Goal: Complete application form

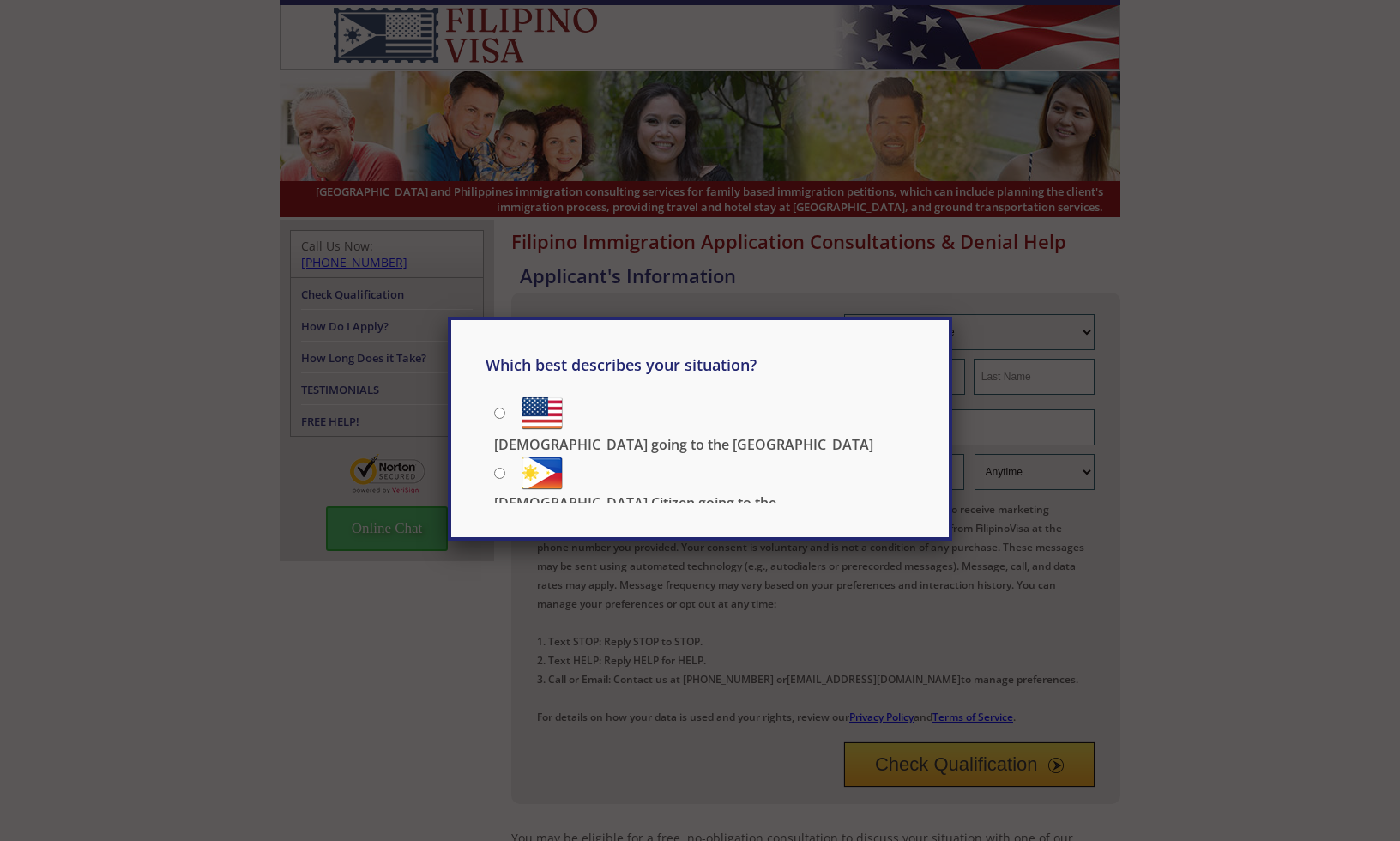
click at [499, 468] on input "[DEMOGRAPHIC_DATA] Citizen going to the [DEMOGRAPHIC_DATA]" at bounding box center [499, 473] width 11 height 11
radio input "true"
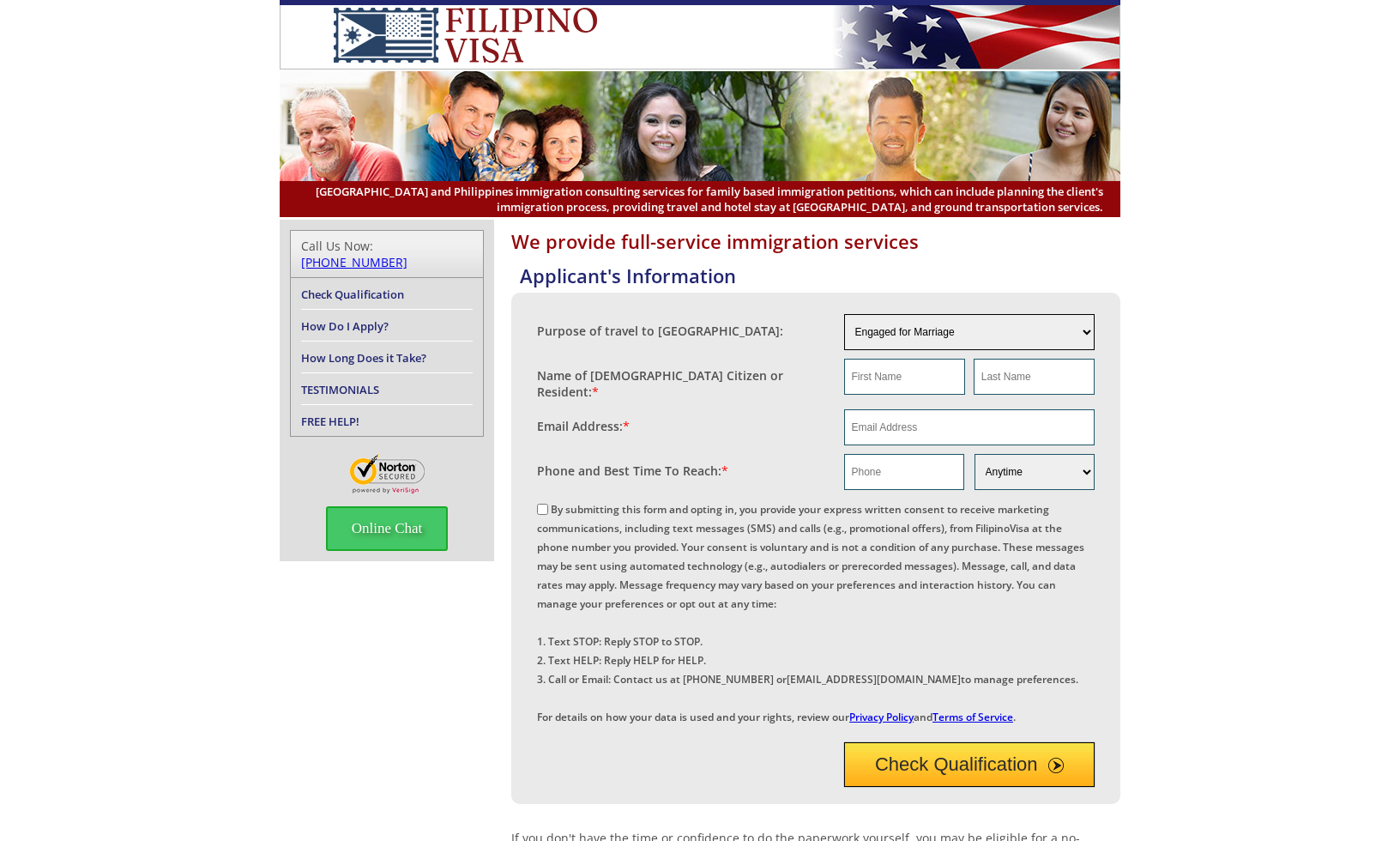
select select "4"
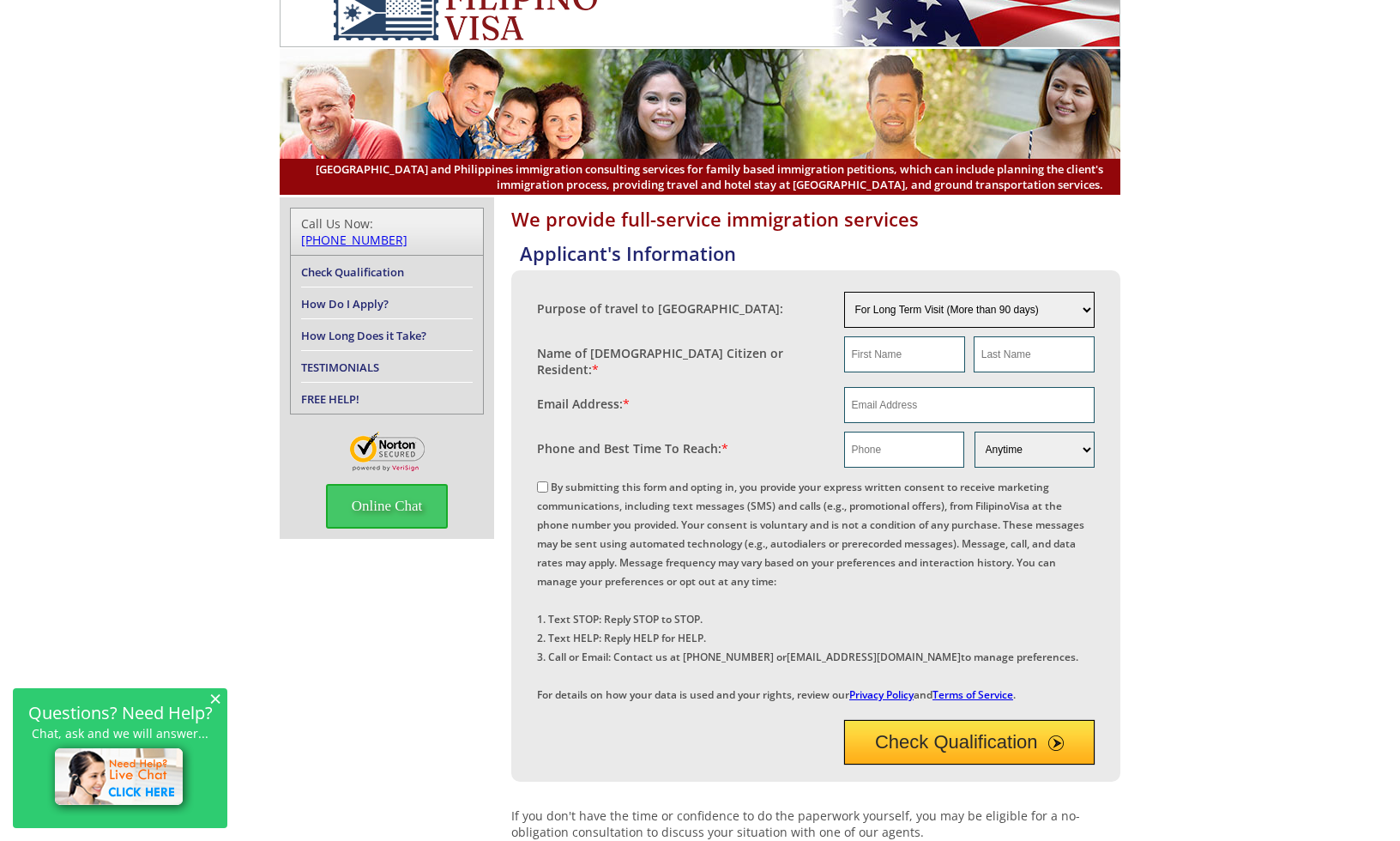
scroll to position [21, 0]
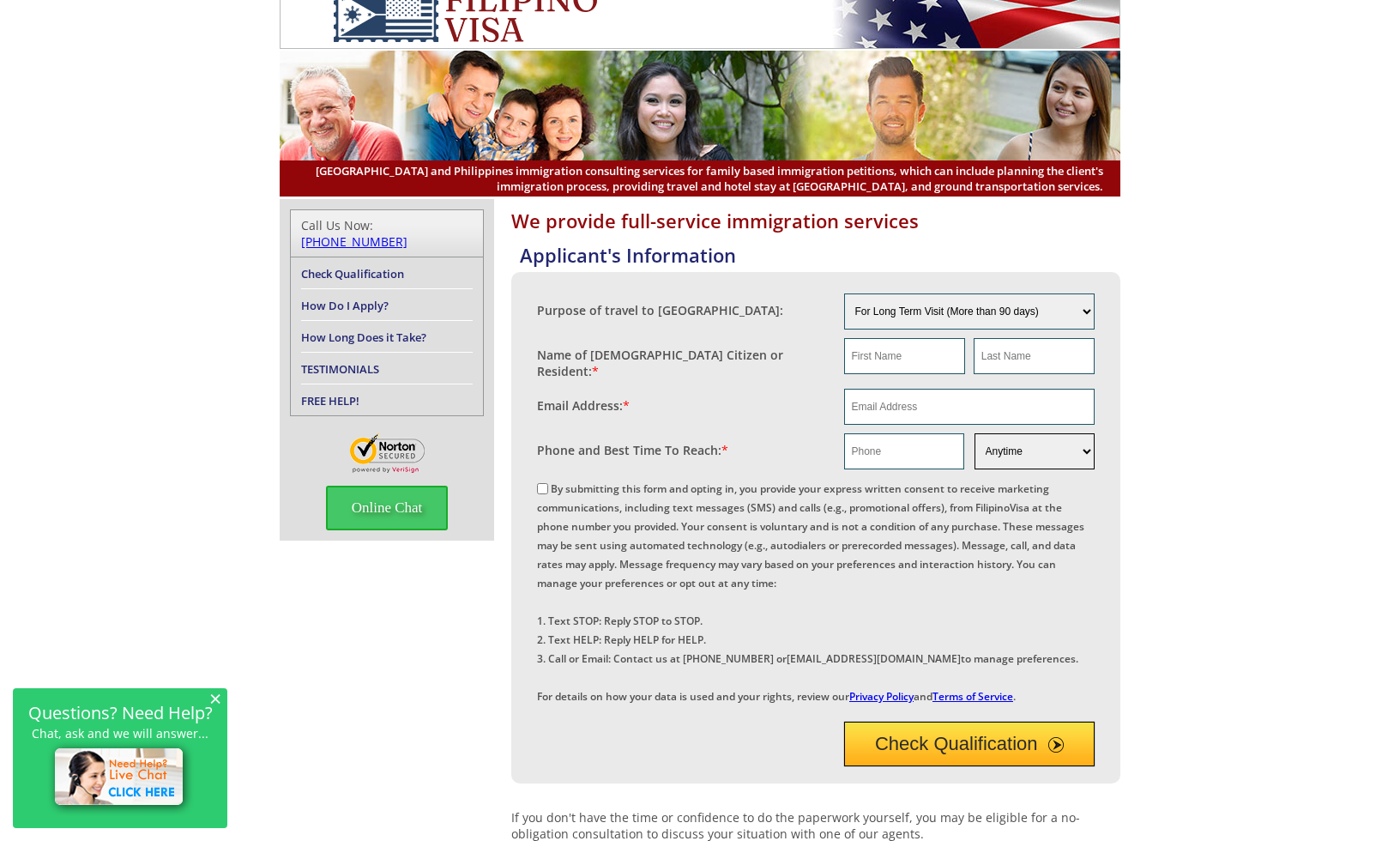
select select "Weekend"
click at [876, 364] on input "text" at bounding box center [904, 356] width 121 height 36
type input "M"
click at [1024, 349] on input "text" at bounding box center [1034, 356] width 121 height 36
type input "[PERSON_NAME]"
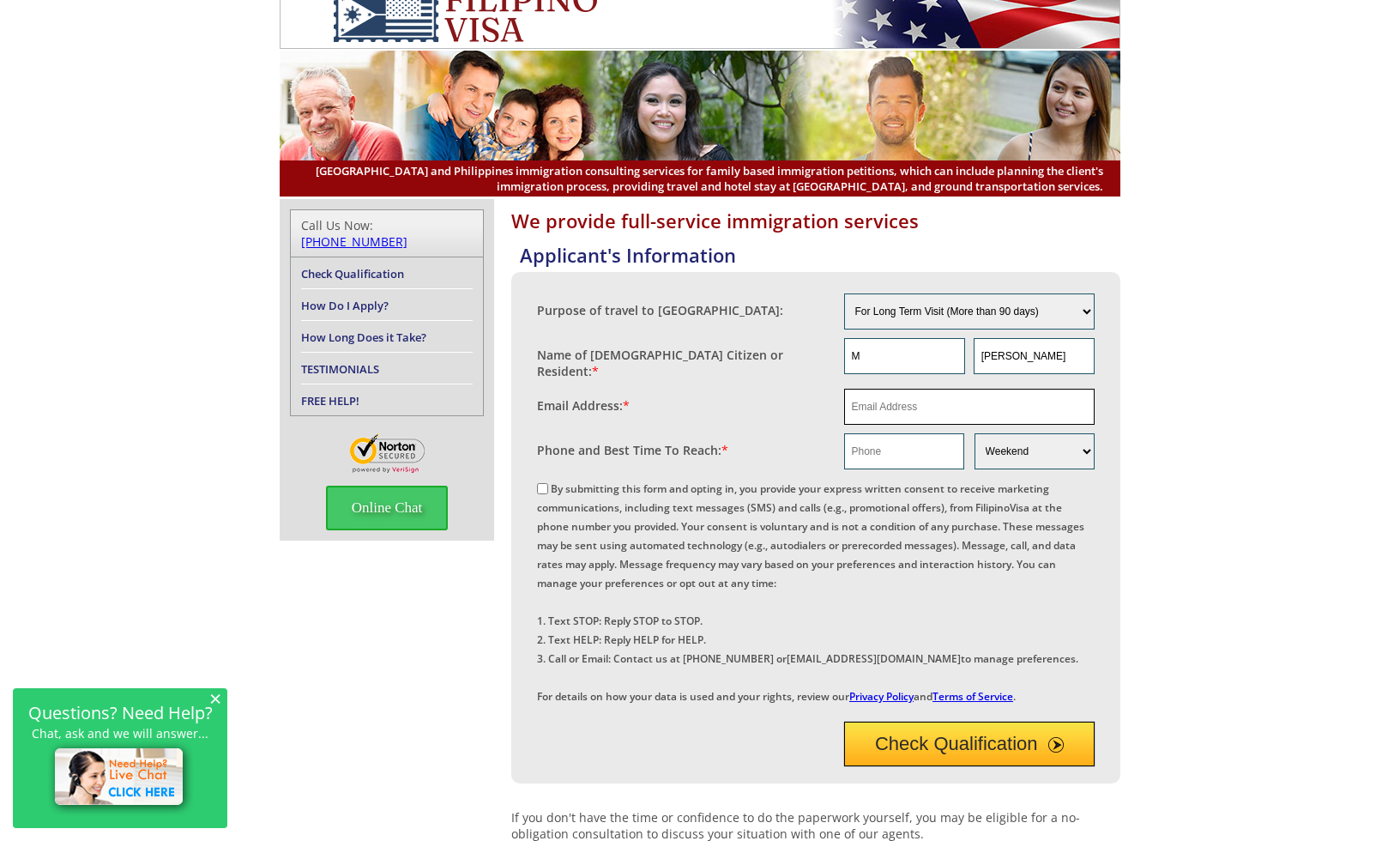
click at [927, 395] on input "email" at bounding box center [970, 406] width 251 height 36
type input "[EMAIL_ADDRESS][DOMAIN_NAME]"
click at [786, 539] on label "By submitting this form and opting in, you provide your express written consent…" at bounding box center [810, 592] width 547 height 222
click at [548, 494] on input "By submitting this form and opting in, you provide your express written consent…" at bounding box center [542, 488] width 11 height 11
checkbox input "true"
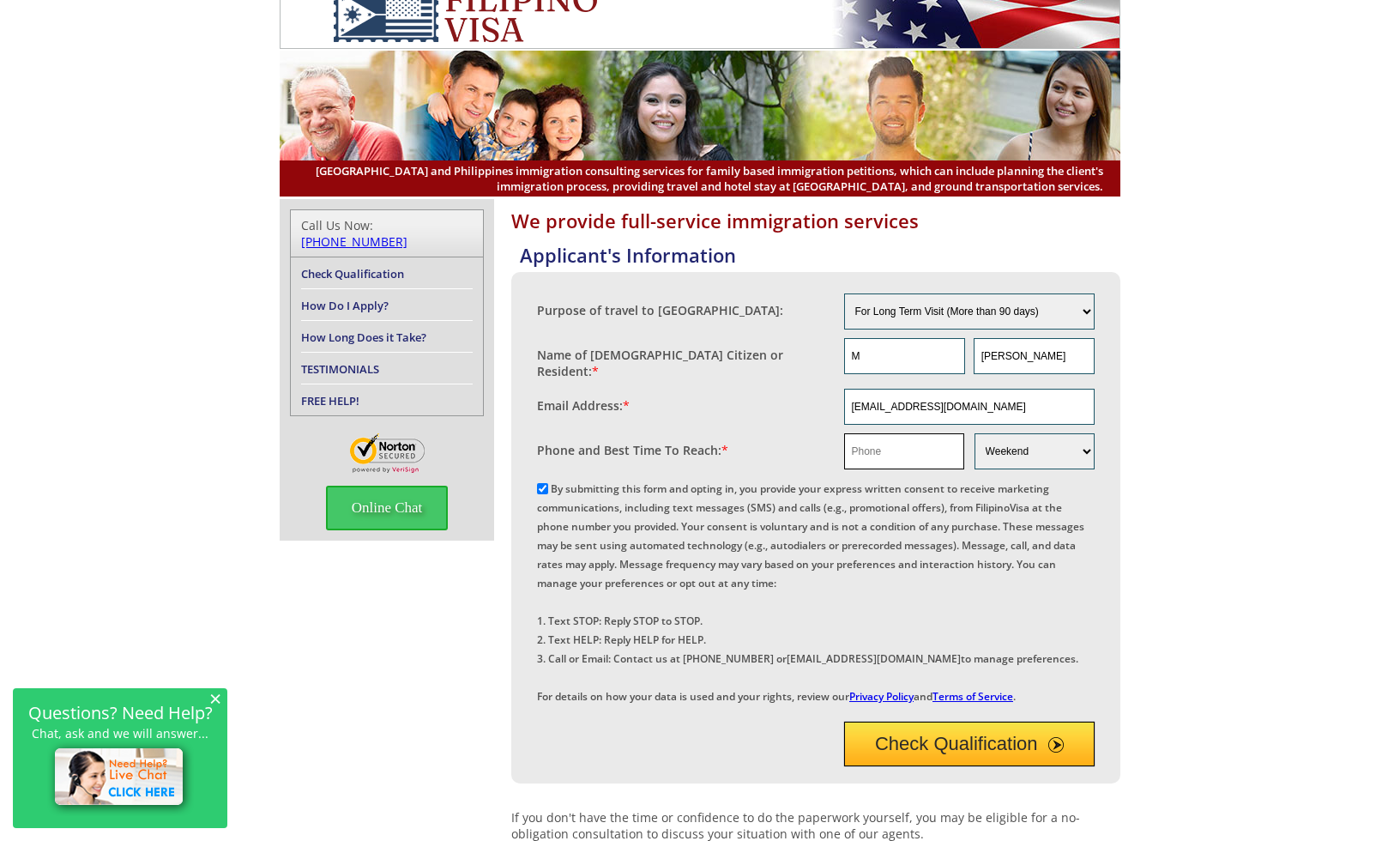
click at [880, 444] on input "text" at bounding box center [904, 451] width 120 height 36
type input "2392982993"
click at [969, 586] on div "By submitting this form and opting in, you provide your express written consent…" at bounding box center [815, 590] width 557 height 226
click at [887, 767] on button "Check Qualification" at bounding box center [970, 744] width 251 height 45
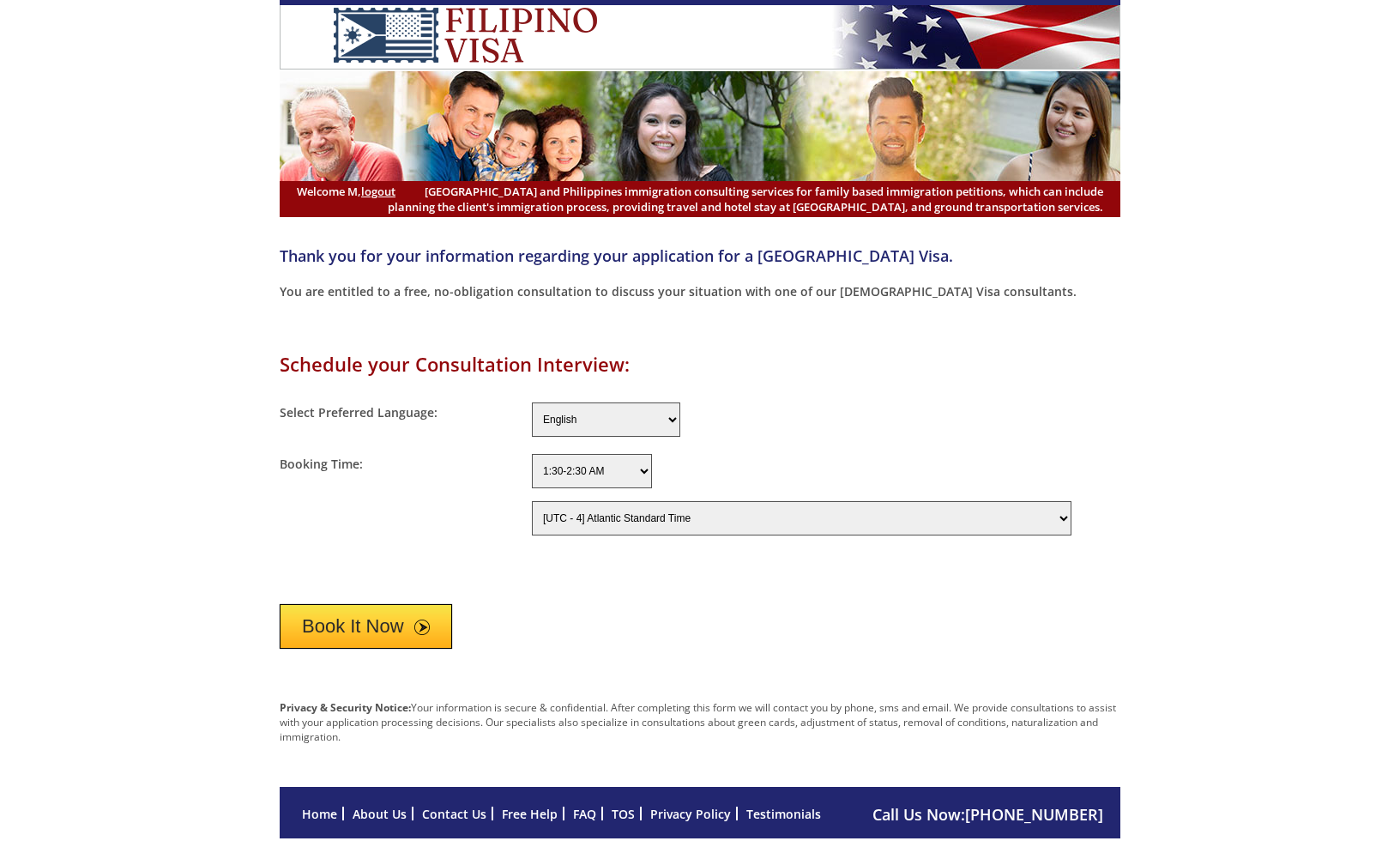
select select "240"
